Goal: Task Accomplishment & Management: Manage account settings

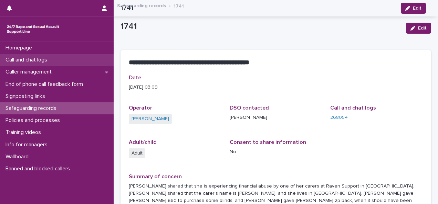
scroll to position [175, 0]
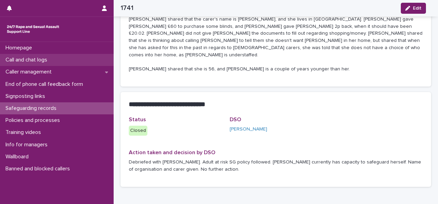
click at [50, 61] on p "Call and chat logs" at bounding box center [28, 60] width 50 height 7
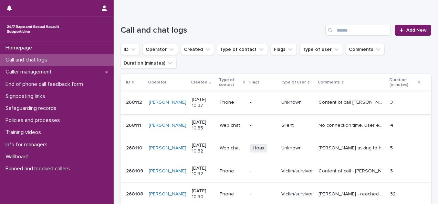
scroll to position [69, 0]
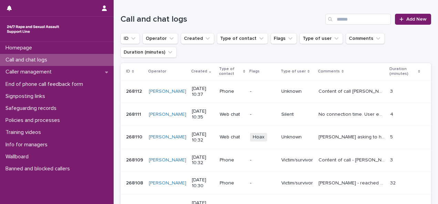
click at [133, 139] on p "268110" at bounding box center [135, 136] width 18 height 7
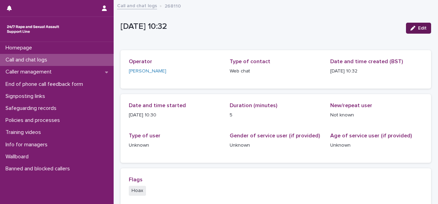
click at [411, 27] on div "button" at bounding box center [414, 28] width 8 height 5
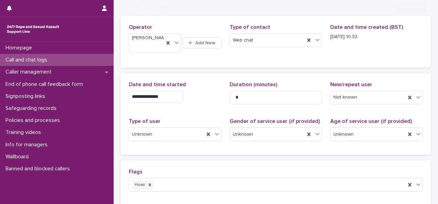
scroll to position [69, 0]
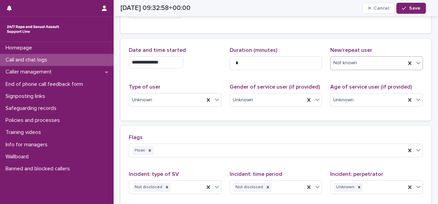
click at [368, 69] on div "Not known" at bounding box center [367, 62] width 75 height 11
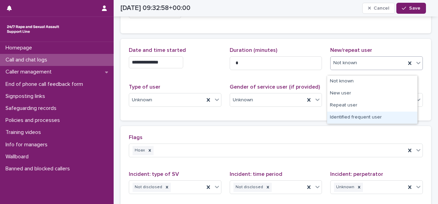
click at [365, 118] on div "Identified frequent user" at bounding box center [372, 118] width 90 height 12
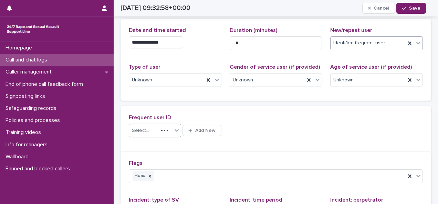
scroll to position [100, 0]
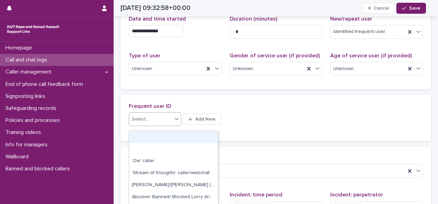
click at [172, 122] on div "Select..." at bounding box center [150, 119] width 43 height 11
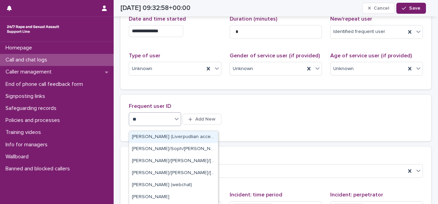
type input "***"
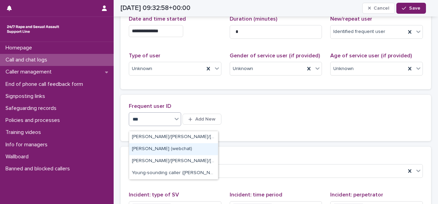
click at [177, 150] on div "[PERSON_NAME] (webchat)" at bounding box center [173, 150] width 89 height 12
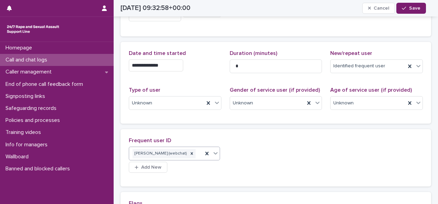
scroll to position [0, 0]
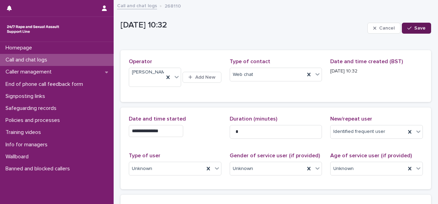
click at [423, 34] on div "Cancel Save" at bounding box center [399, 28] width 64 height 28
click at [421, 31] on button "Save" at bounding box center [416, 28] width 29 height 11
